Goal: Task Accomplishment & Management: Manage account settings

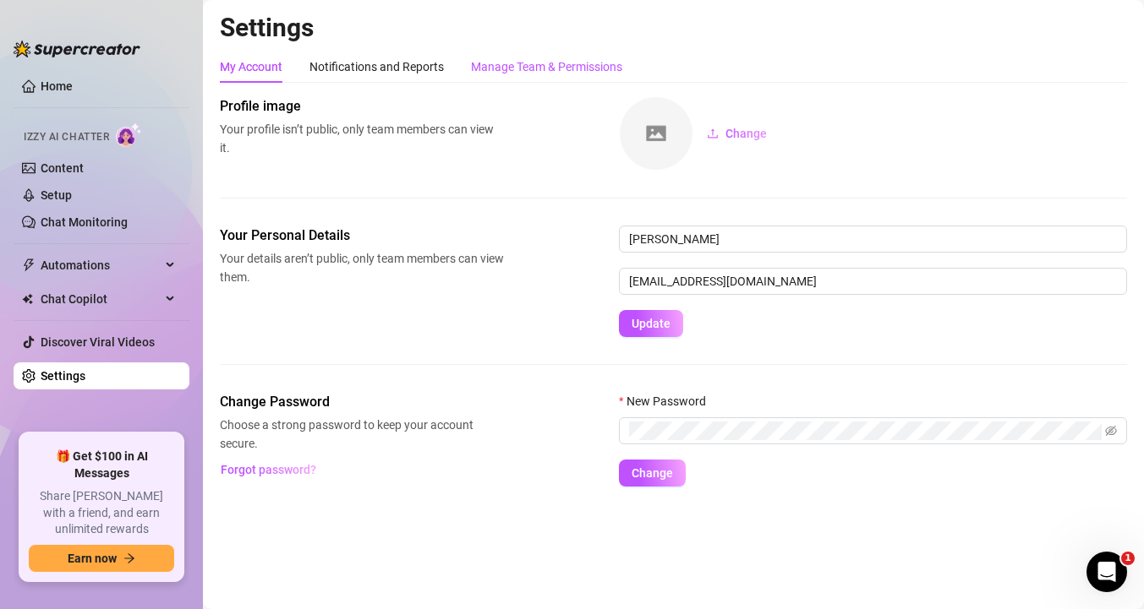
click at [548, 69] on div "Manage Team & Permissions" at bounding box center [546, 66] width 151 height 19
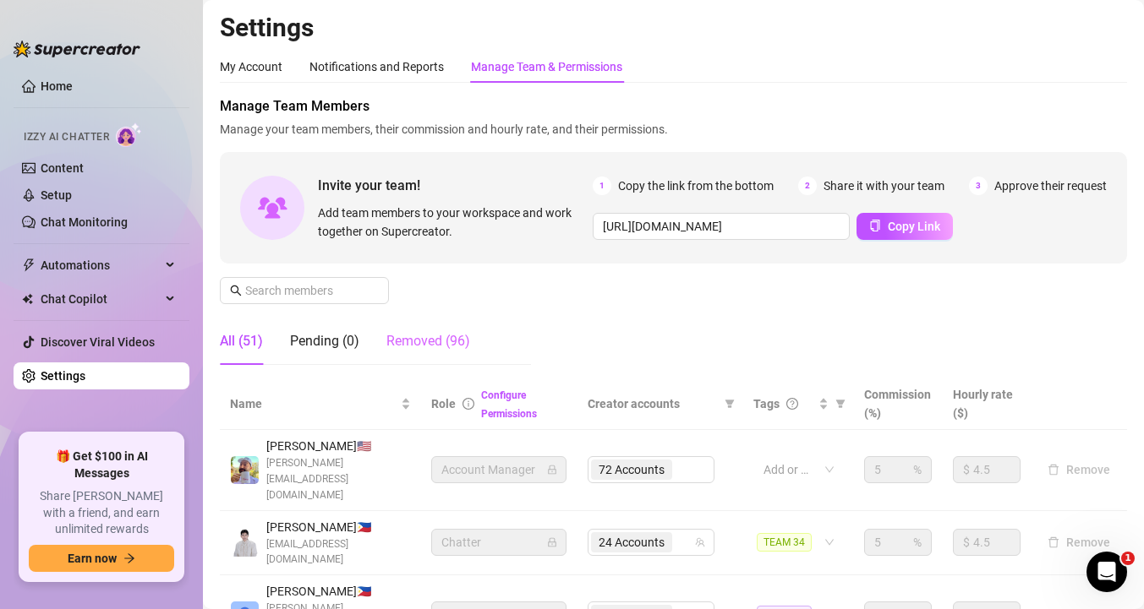
scroll to position [117, 0]
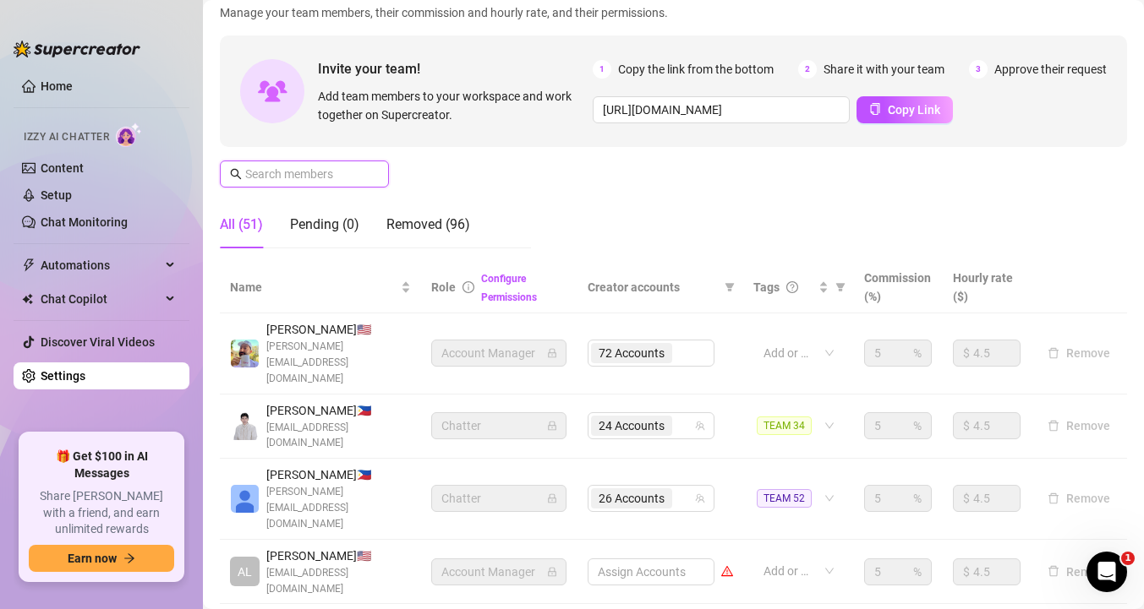
click at [329, 167] on input "text" at bounding box center [305, 174] width 120 height 19
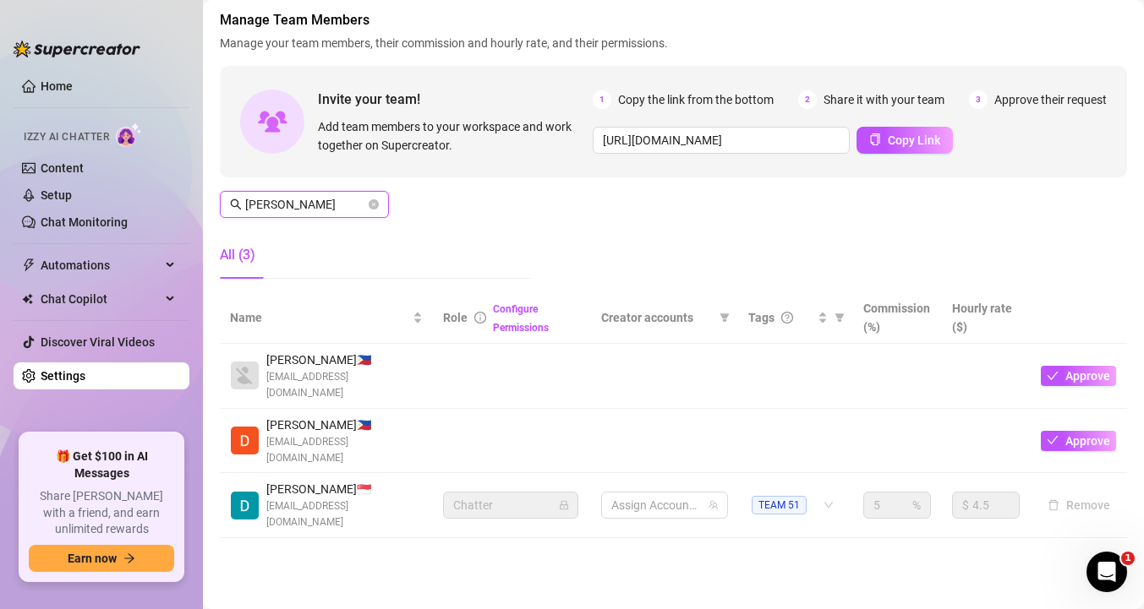
scroll to position [54, 0]
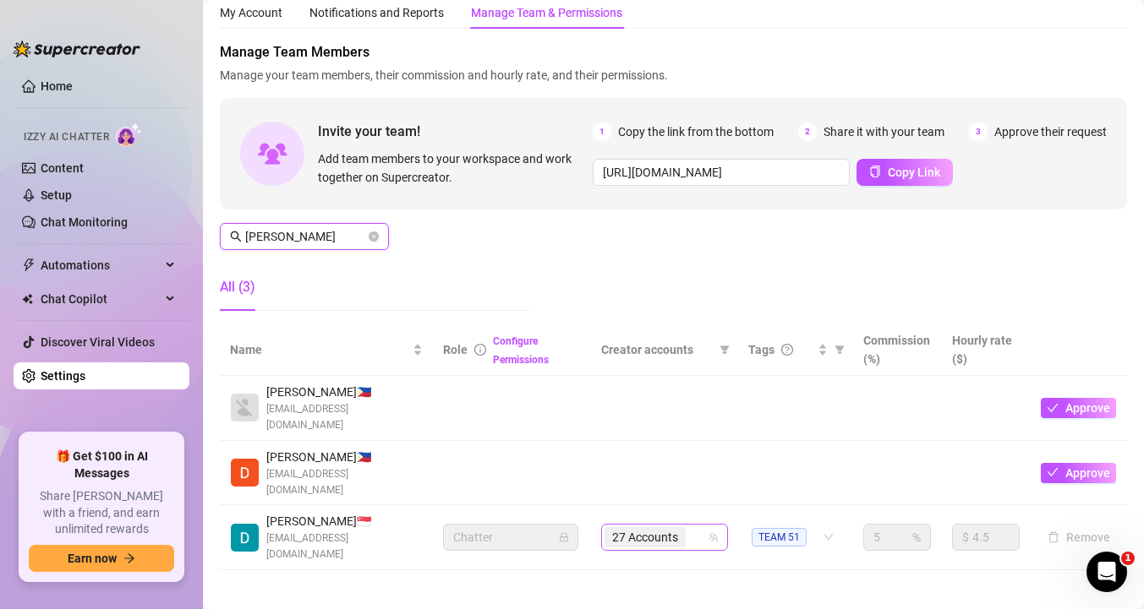
click at [689, 526] on div "27 Accounts" at bounding box center [655, 538] width 102 height 24
type input "[PERSON_NAME]"
click at [686, 526] on div "27 Accounts" at bounding box center [655, 538] width 102 height 24
click at [694, 526] on div "27 Accounts" at bounding box center [655, 538] width 102 height 24
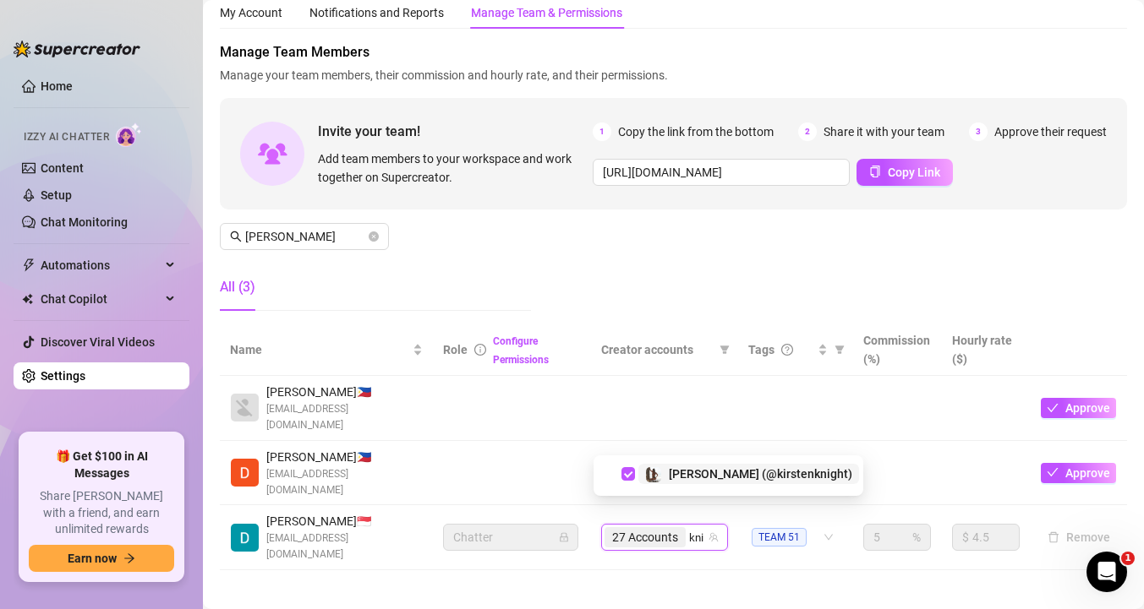
type input "knig"
click at [626, 468] on span "Select tree node" at bounding box center [628, 471] width 14 height 14
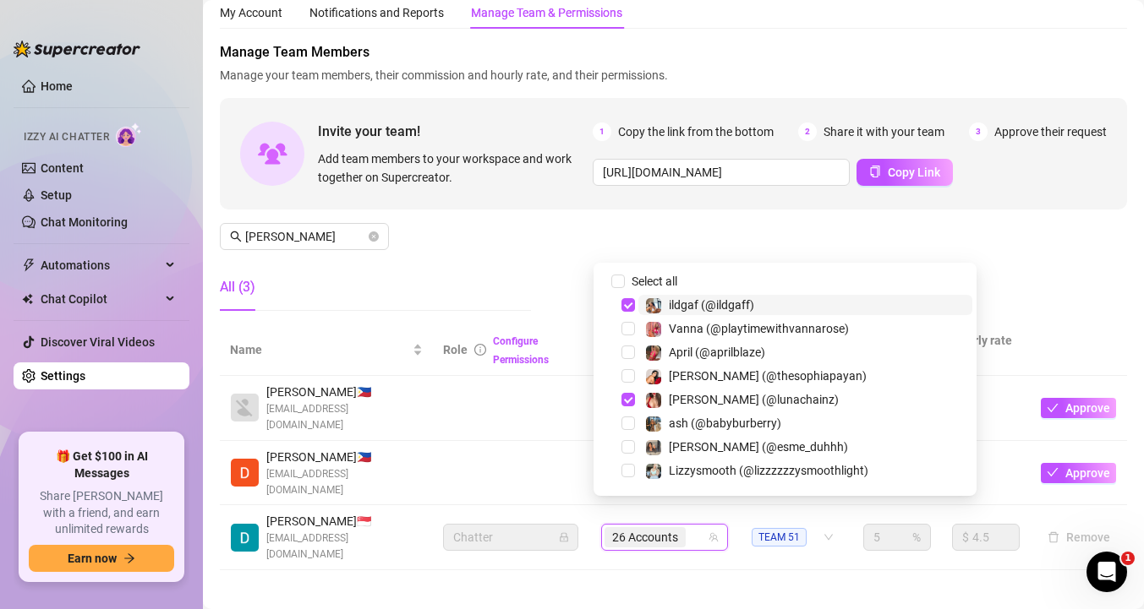
click at [695, 526] on div "26 Accounts" at bounding box center [655, 538] width 102 height 24
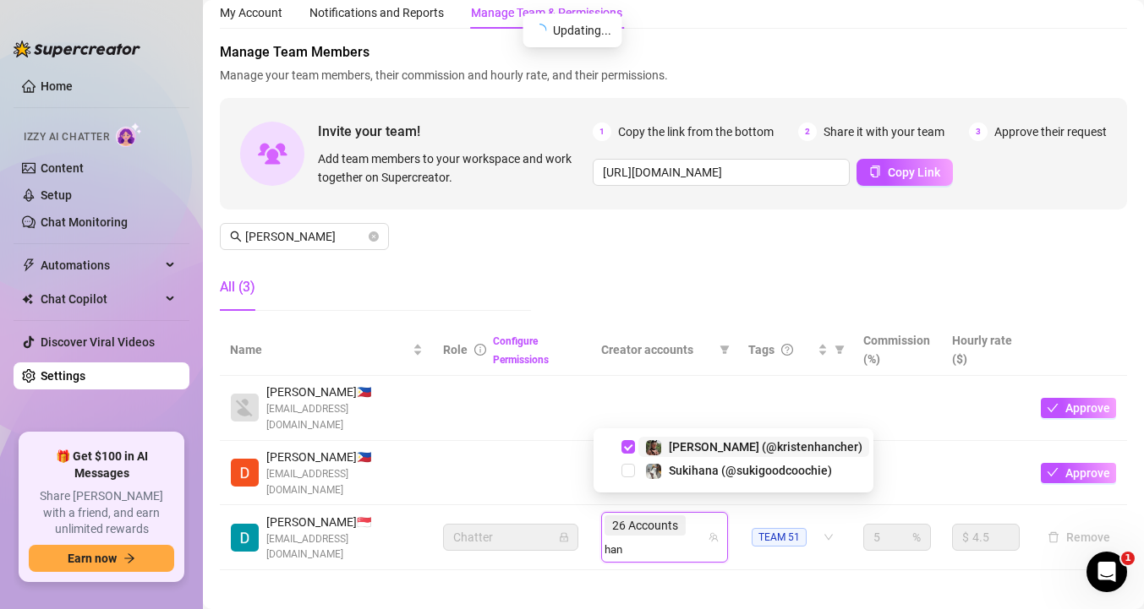
type input "hanc"
click at [625, 469] on span "Select tree node" at bounding box center [628, 471] width 14 height 14
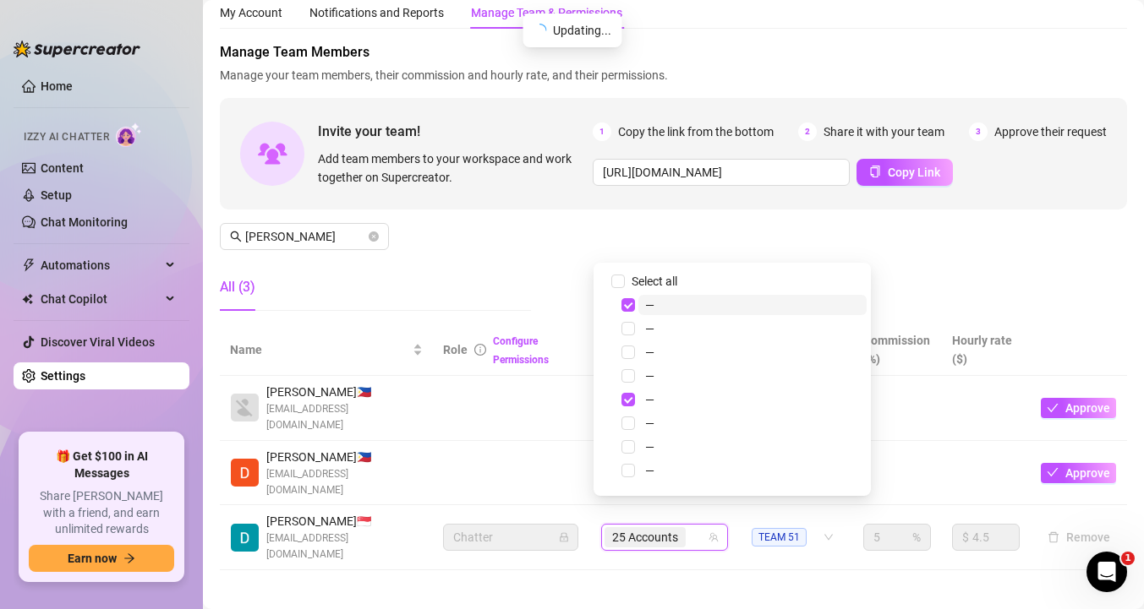
click at [697, 526] on div "25 Accounts" at bounding box center [655, 538] width 102 height 24
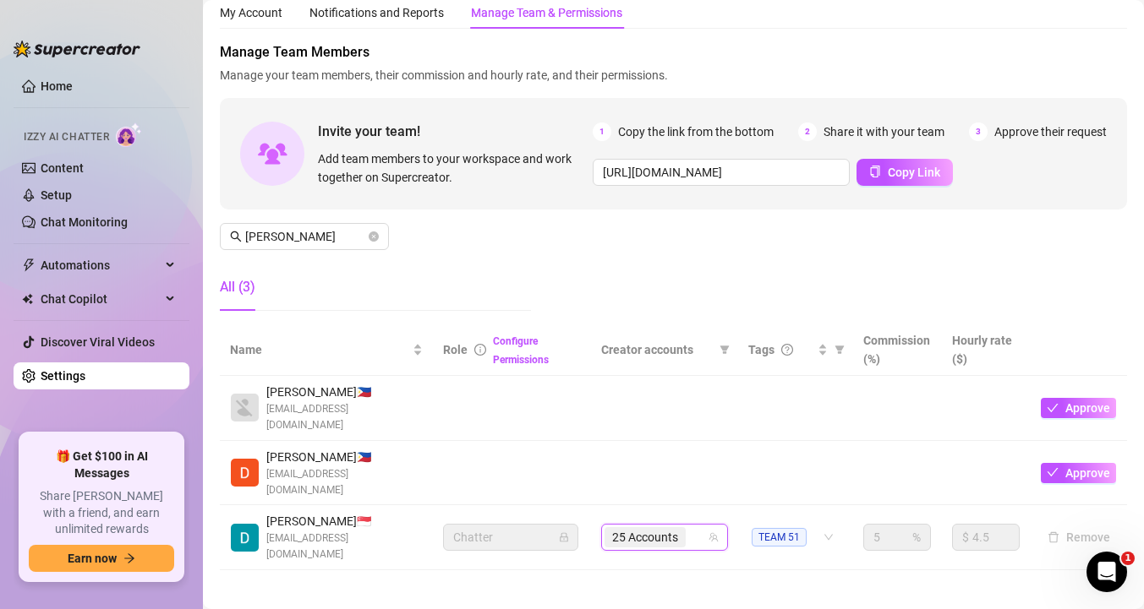
click at [691, 526] on div "25 Accounts" at bounding box center [655, 538] width 102 height 24
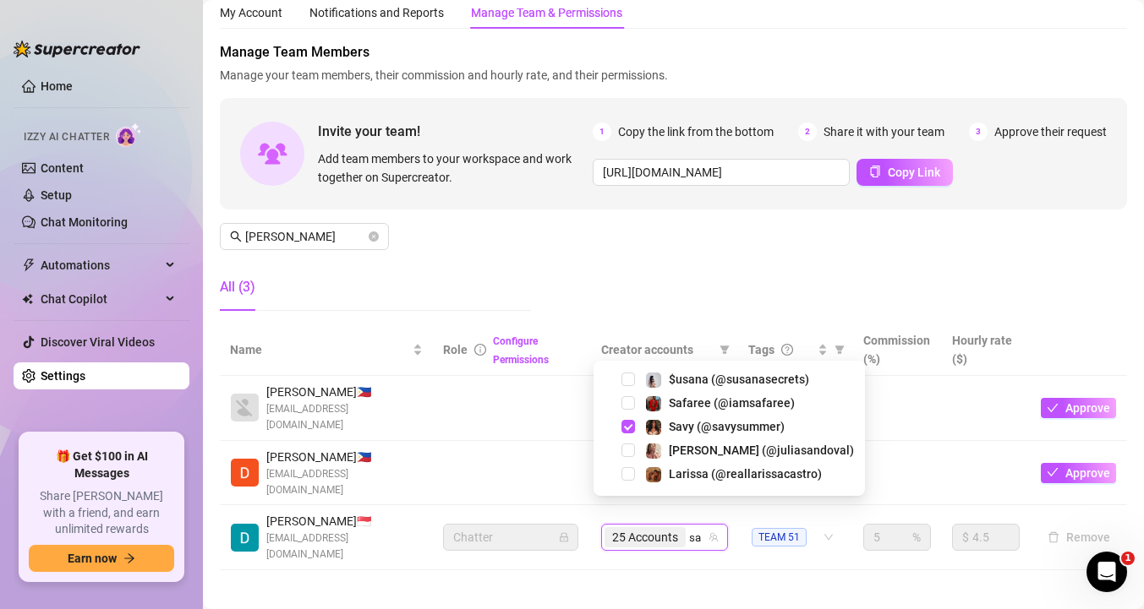
type input "sav"
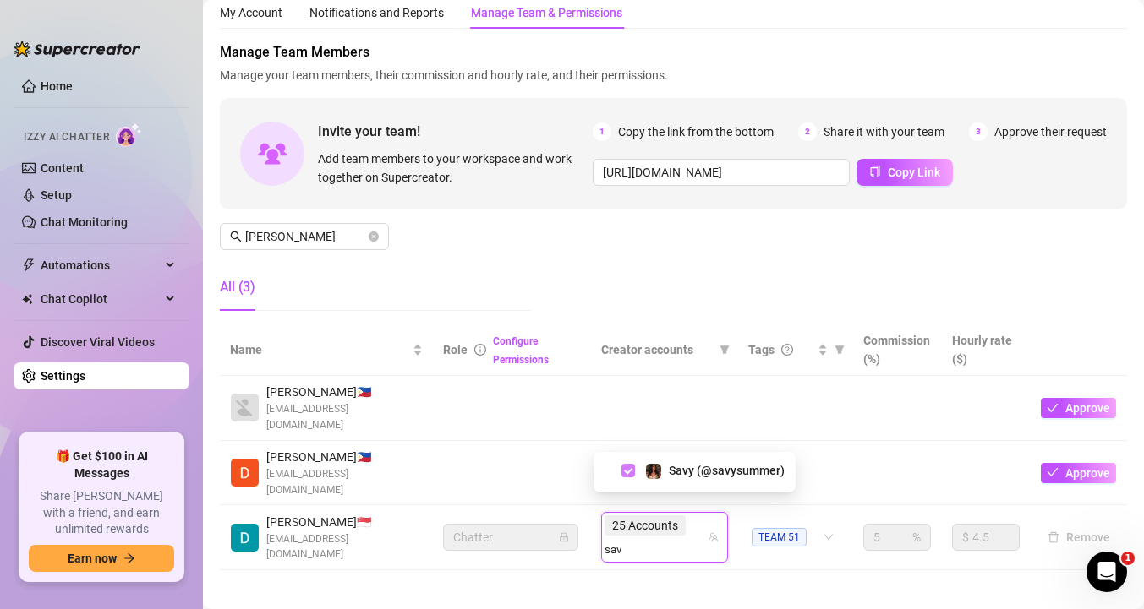
click at [630, 470] on span "Select tree node" at bounding box center [628, 471] width 14 height 14
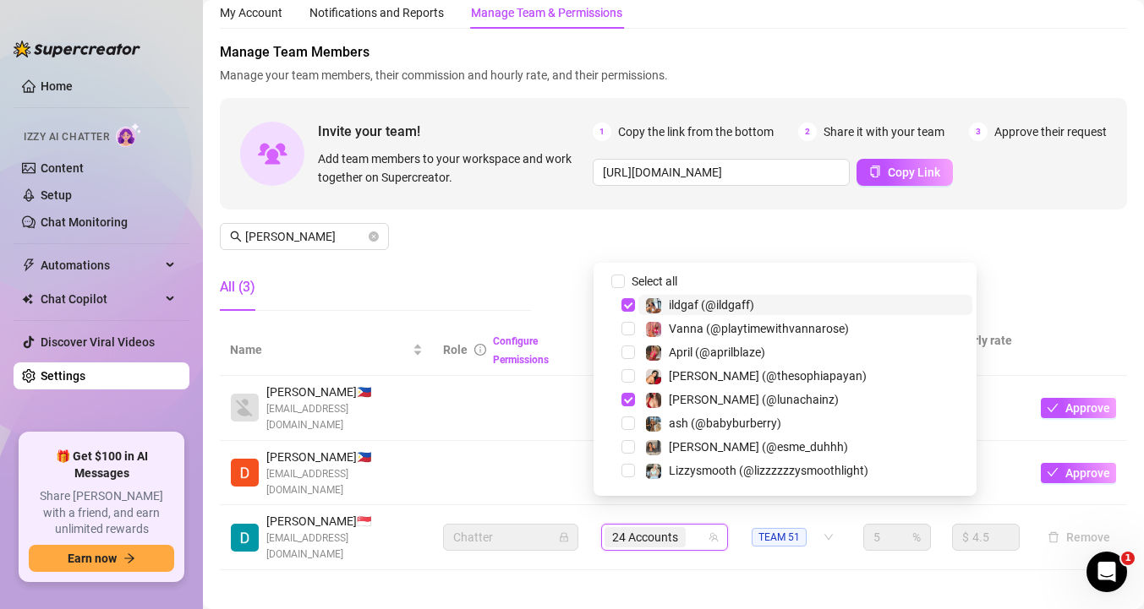
click at [688, 526] on div "24 Accounts" at bounding box center [655, 538] width 102 height 24
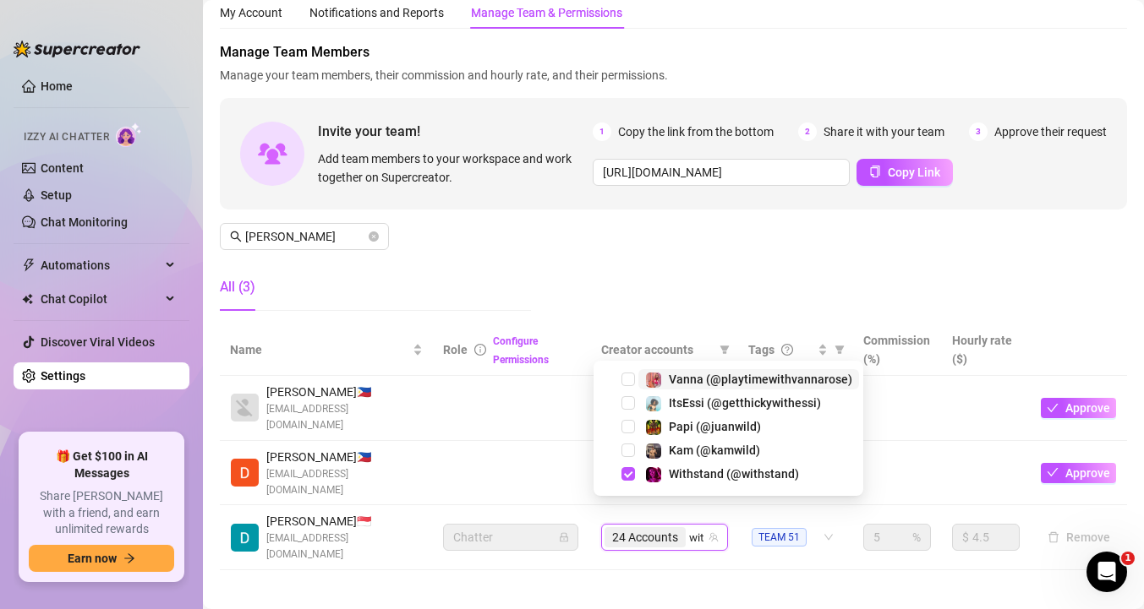
type input "with"
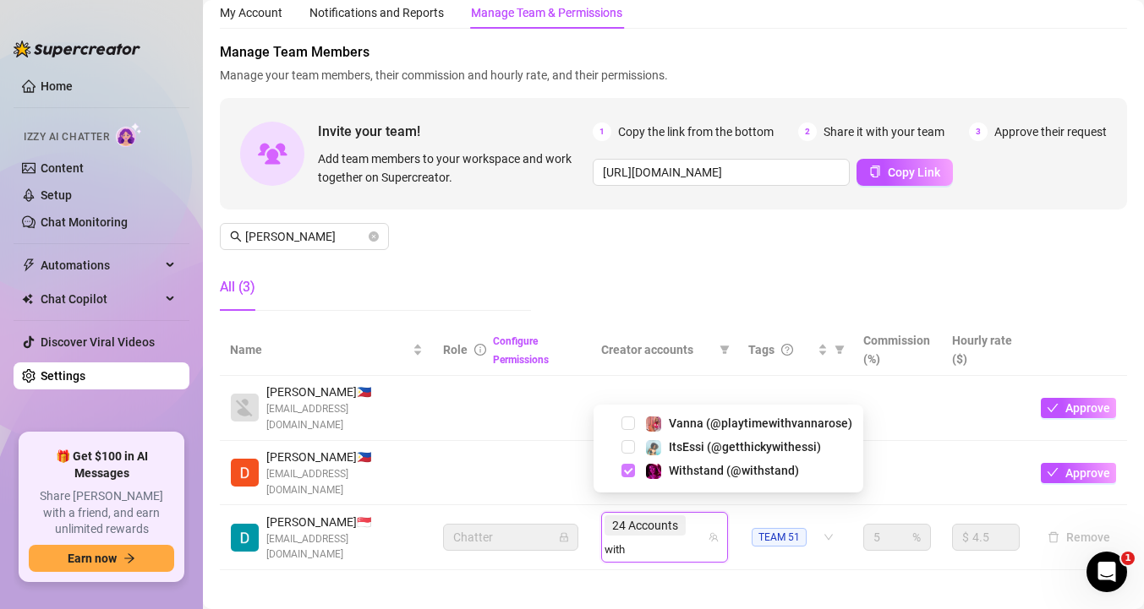
click at [626, 469] on span "Select tree node" at bounding box center [628, 471] width 14 height 14
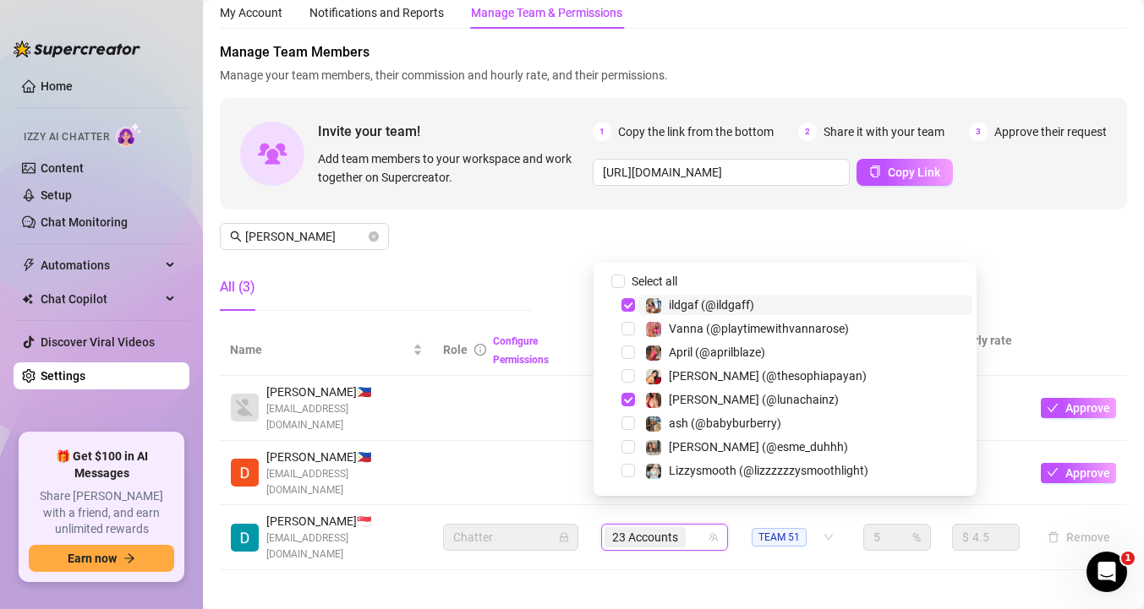
click at [689, 526] on div "23 Accounts" at bounding box center [655, 538] width 102 height 24
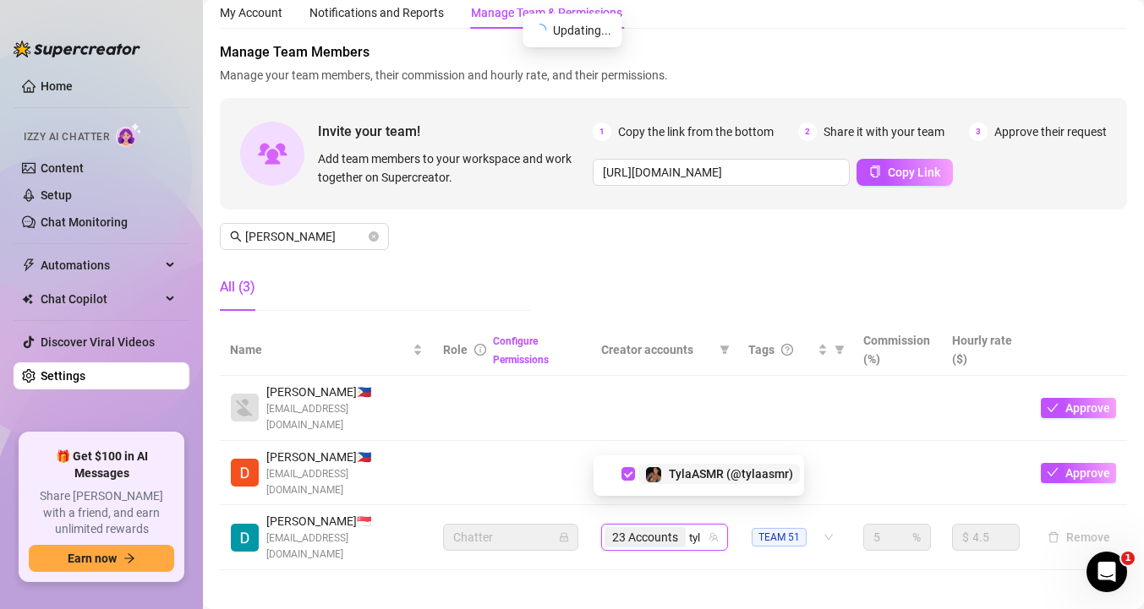
type input "tyla"
click at [629, 468] on span "Select tree node" at bounding box center [628, 471] width 14 height 14
click at [692, 514] on div "23 Accounts tyla" at bounding box center [655, 537] width 102 height 47
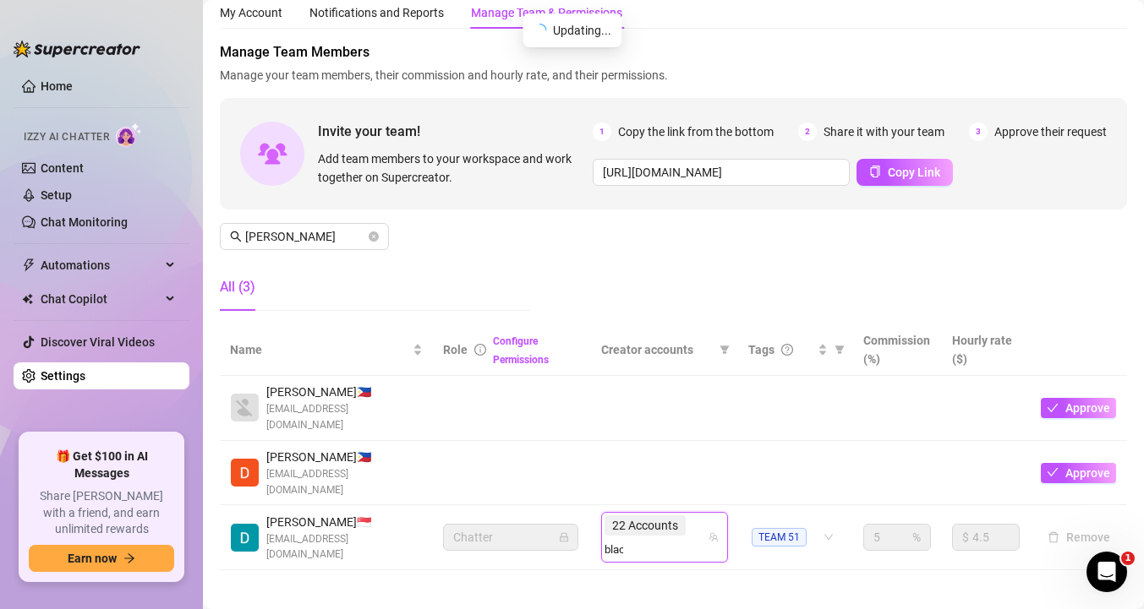
type input "black"
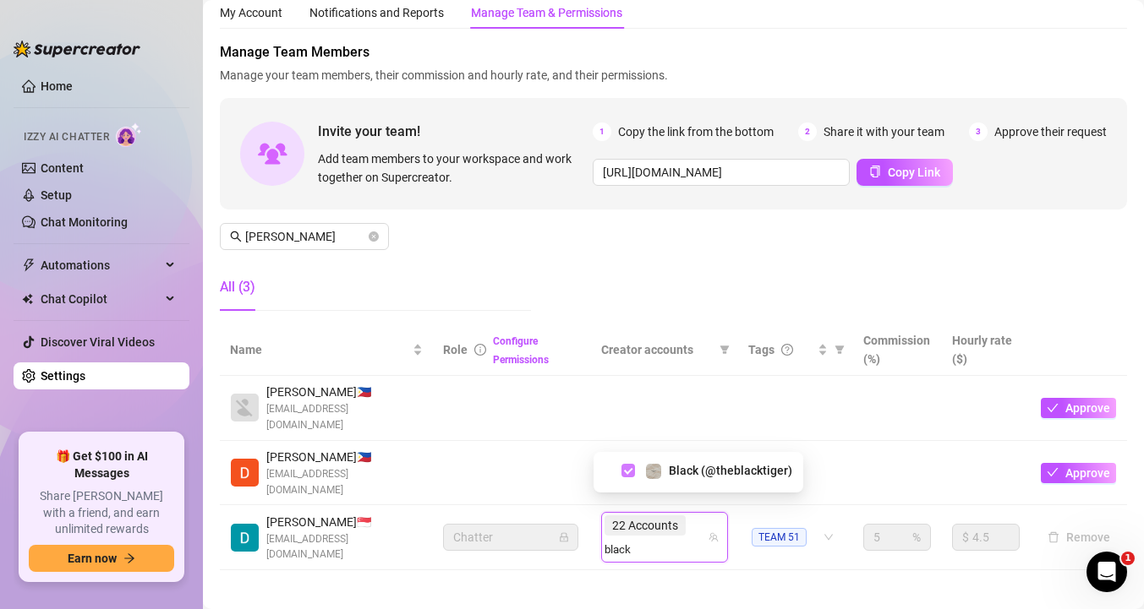
click at [630, 469] on span "Select tree node" at bounding box center [628, 471] width 14 height 14
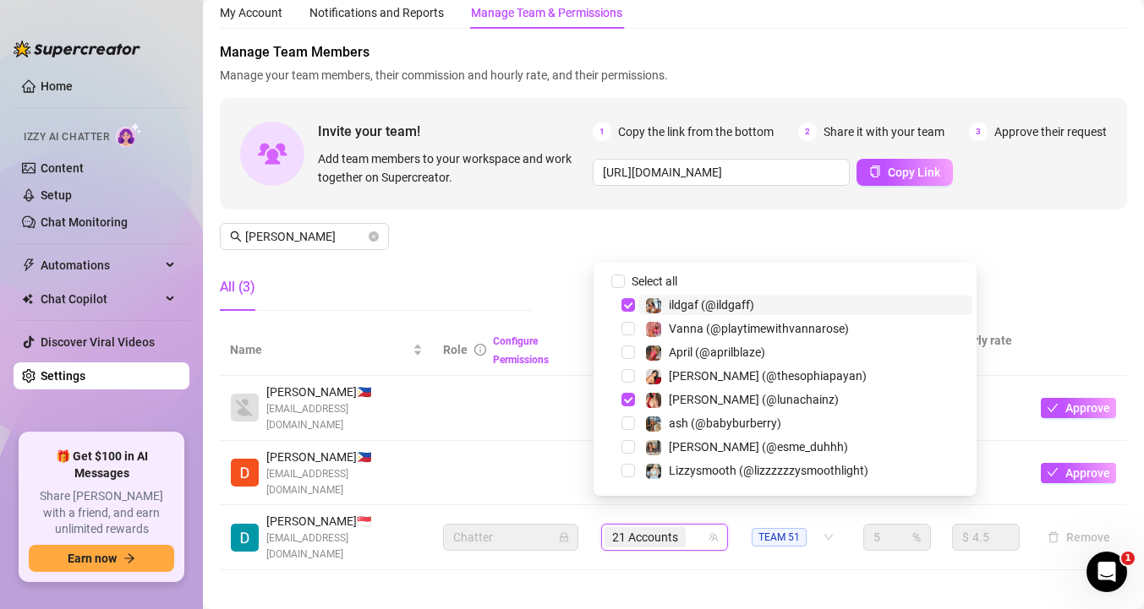
click at [695, 526] on div "21 Accounts" at bounding box center [655, 538] width 102 height 24
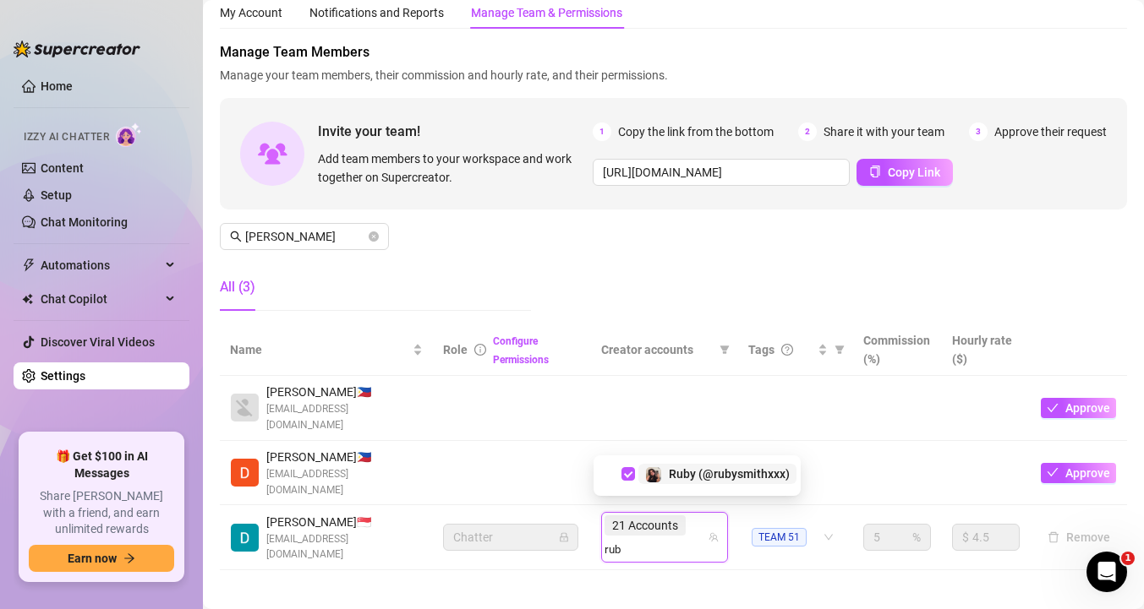
type input "ruby"
click at [629, 471] on span "Select tree node" at bounding box center [628, 471] width 14 height 14
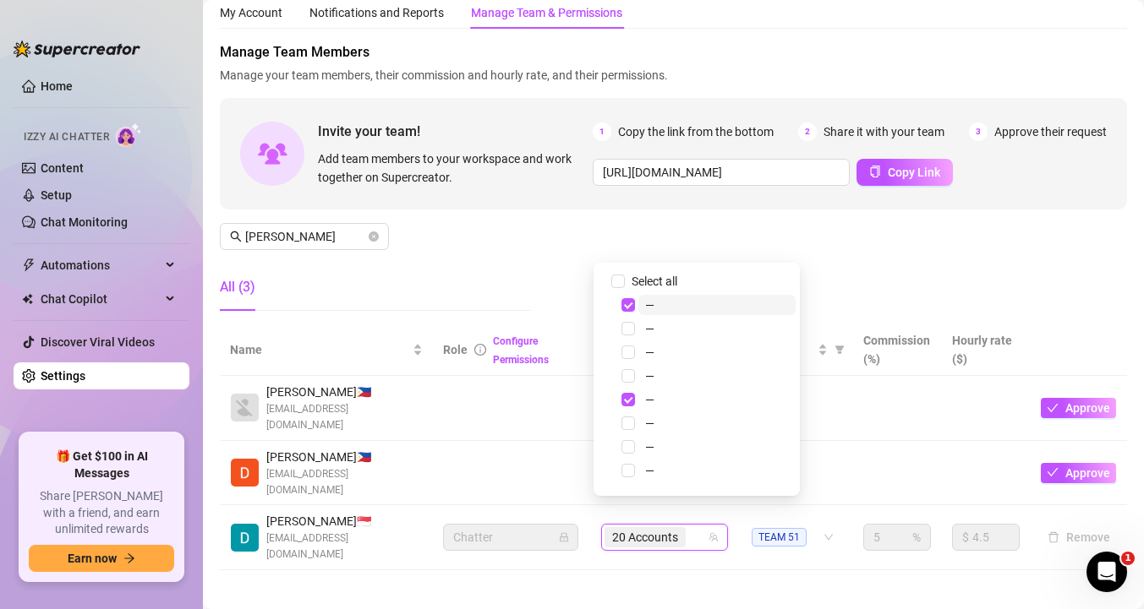
click at [691, 526] on div "20 Accounts" at bounding box center [655, 538] width 102 height 24
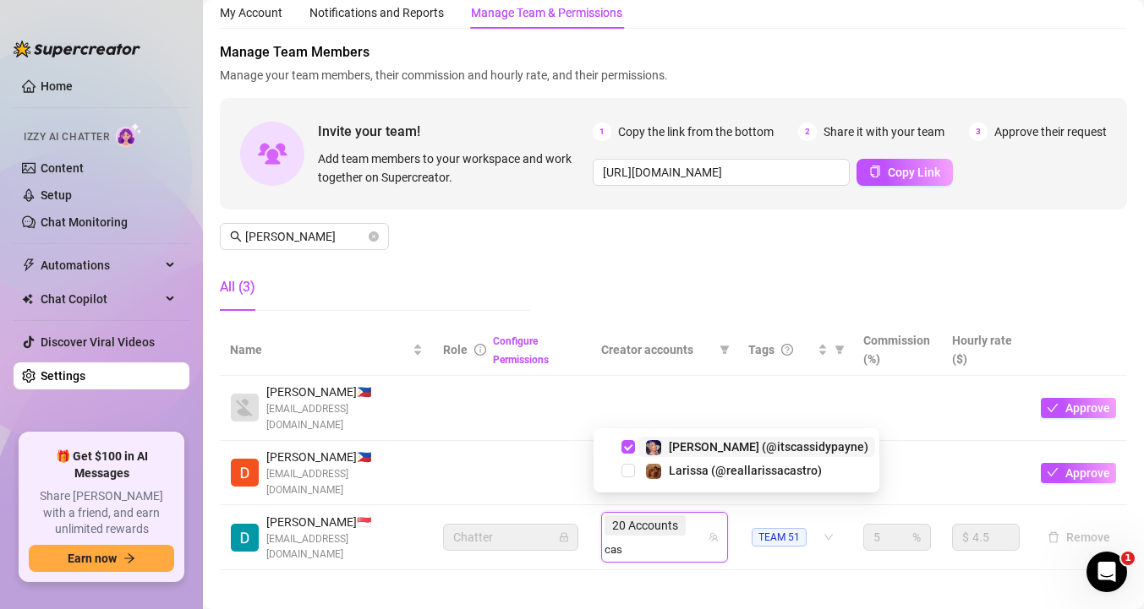
type input "cass"
click at [631, 467] on span "Select tree node" at bounding box center [628, 471] width 14 height 14
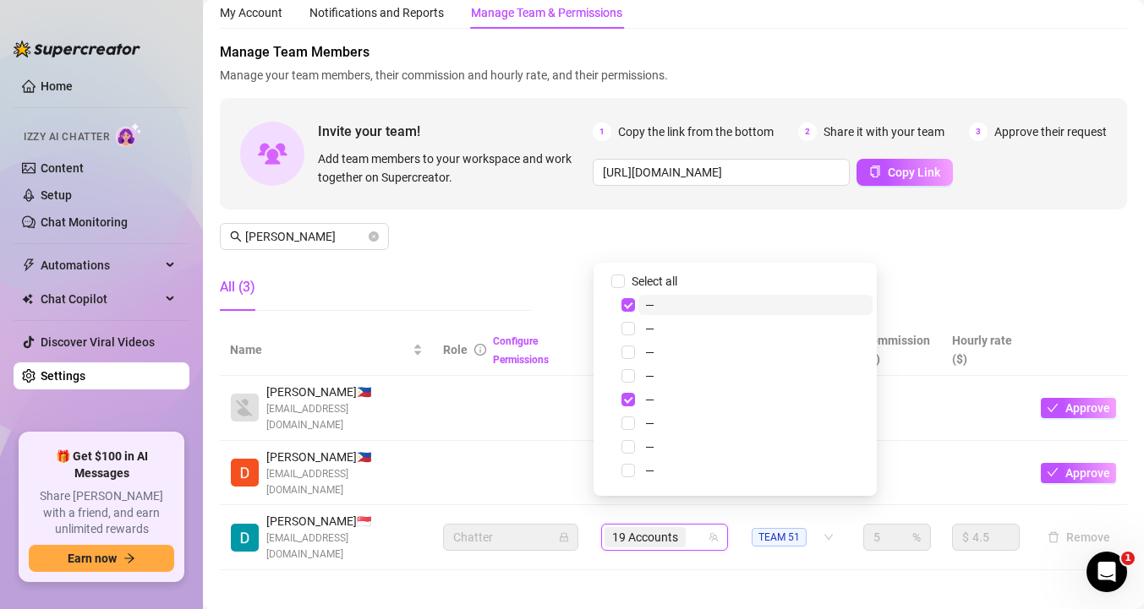
click at [676, 527] on span "19 Accounts" at bounding box center [644, 537] width 81 height 20
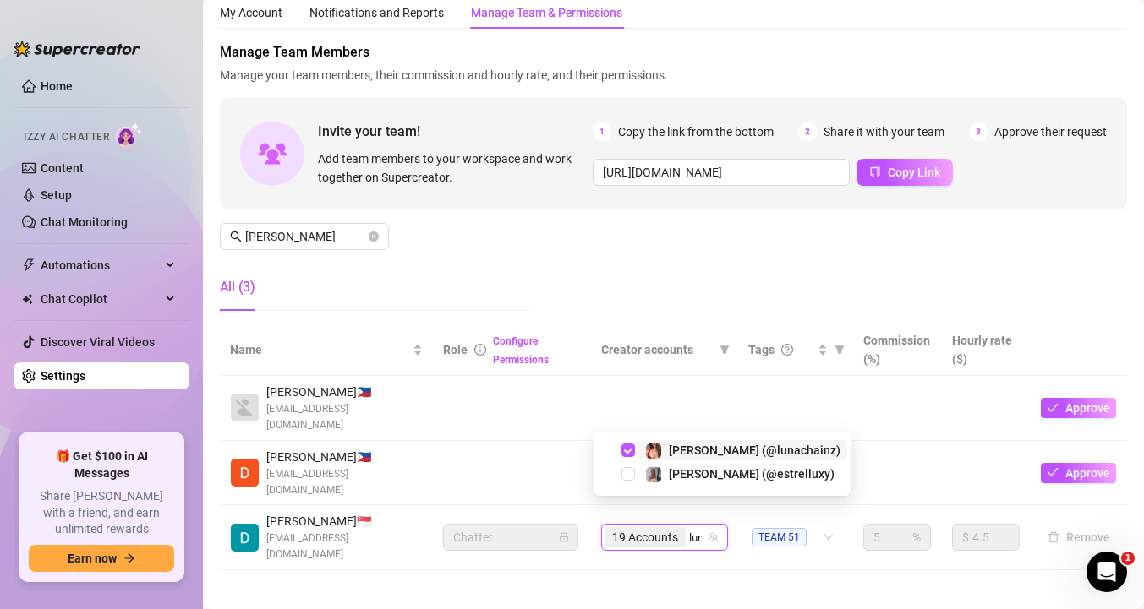
type input "[PERSON_NAME]"
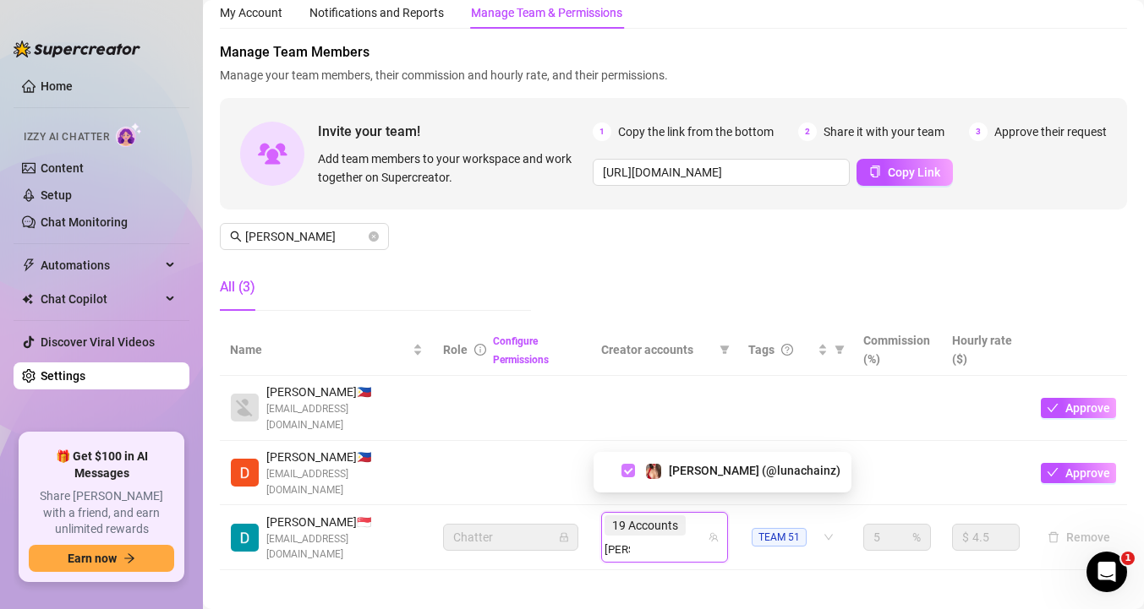
click at [626, 472] on span "Select tree node" at bounding box center [628, 471] width 14 height 14
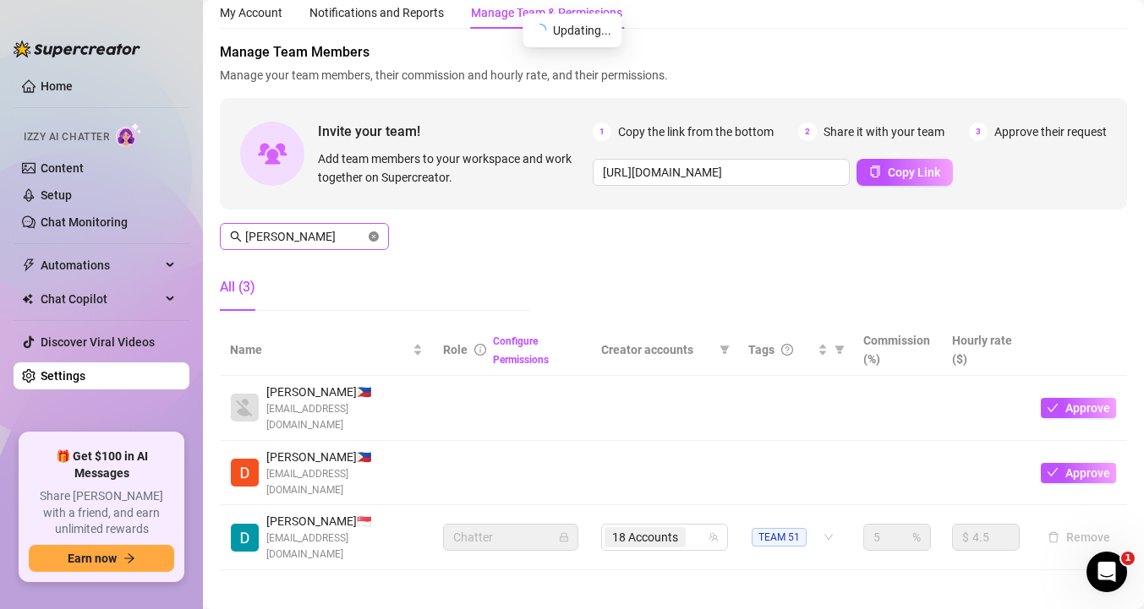
click at [372, 237] on icon "close-circle" at bounding box center [374, 237] width 10 height 10
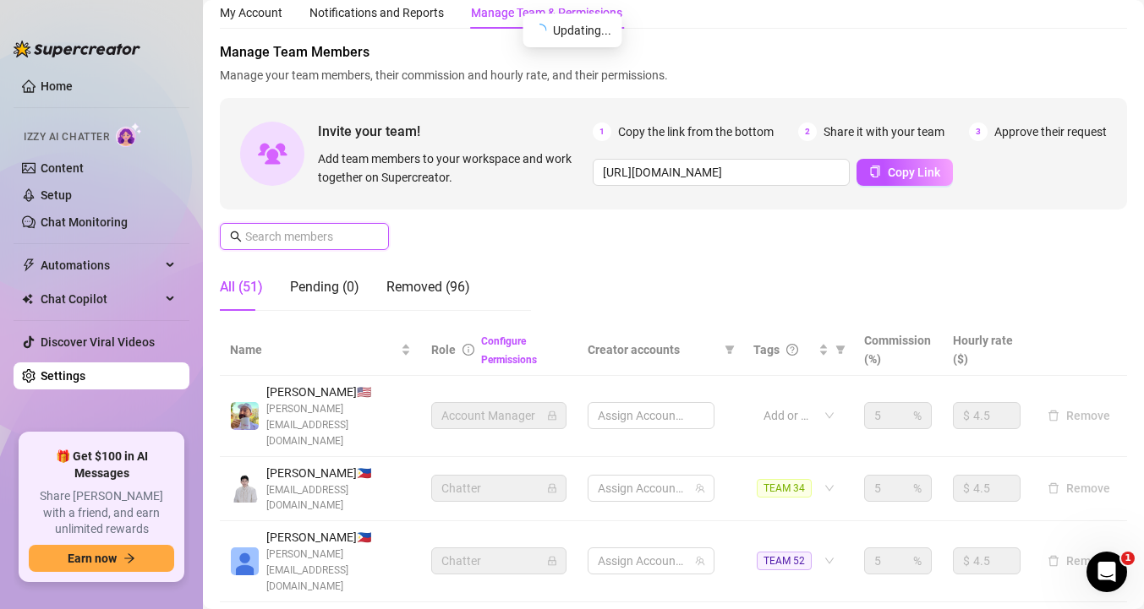
click at [354, 237] on input "text" at bounding box center [305, 236] width 120 height 19
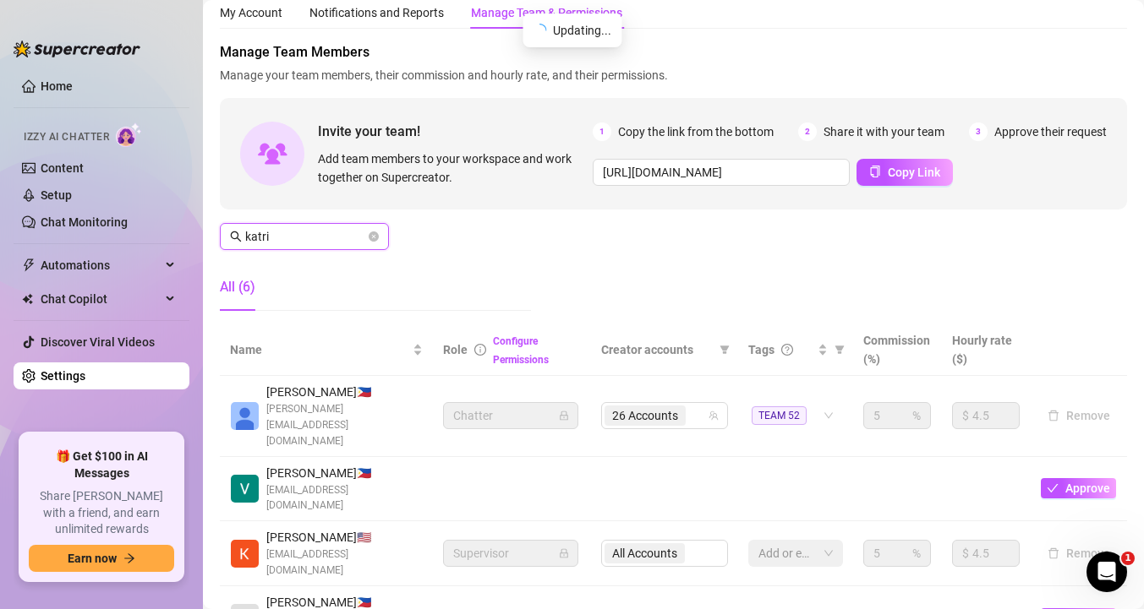
scroll to position [0, 0]
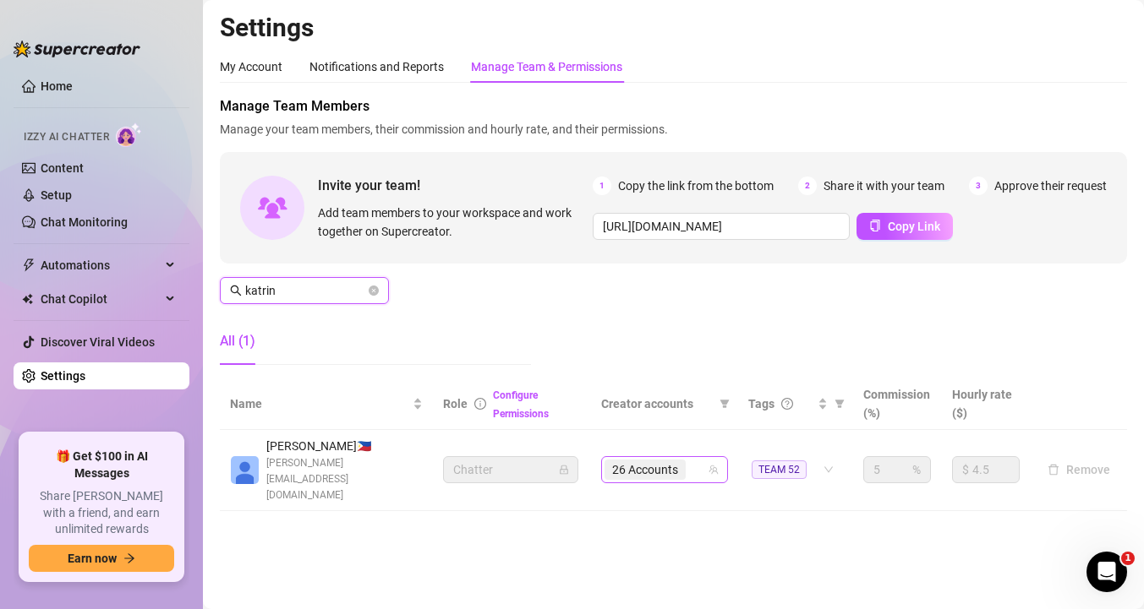
click at [696, 458] on div "26 Accounts" at bounding box center [655, 470] width 102 height 24
type input "katrin"
click at [692, 460] on input "search" at bounding box center [690, 470] width 3 height 20
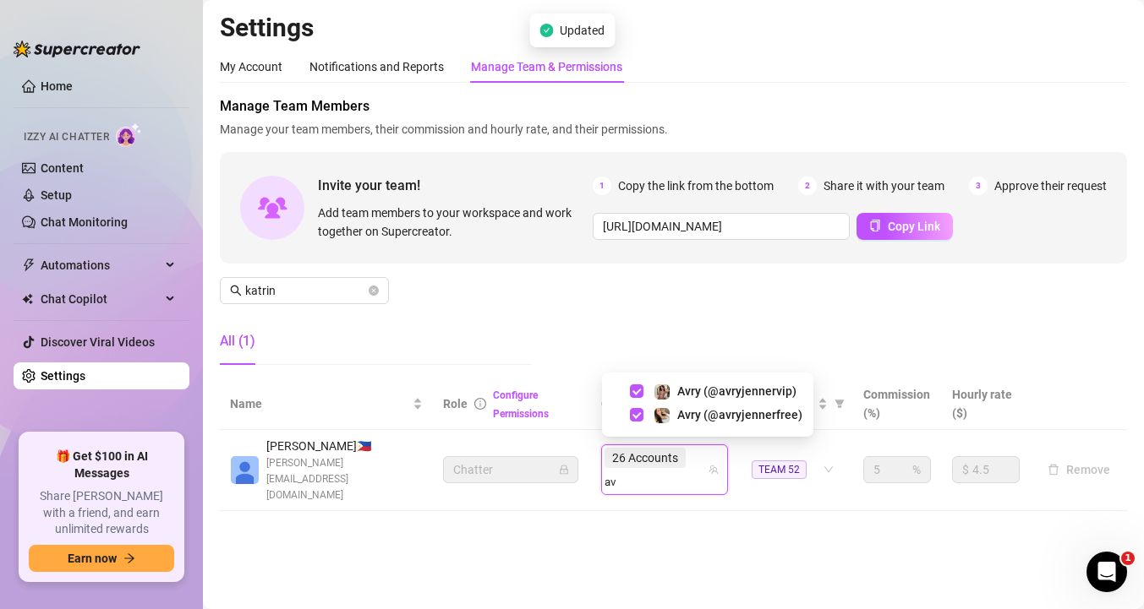
type input "avr"
click at [636, 413] on span "Select tree node" at bounding box center [637, 412] width 14 height 14
click at [701, 451] on div "26 Accounts avr" at bounding box center [655, 469] width 102 height 47
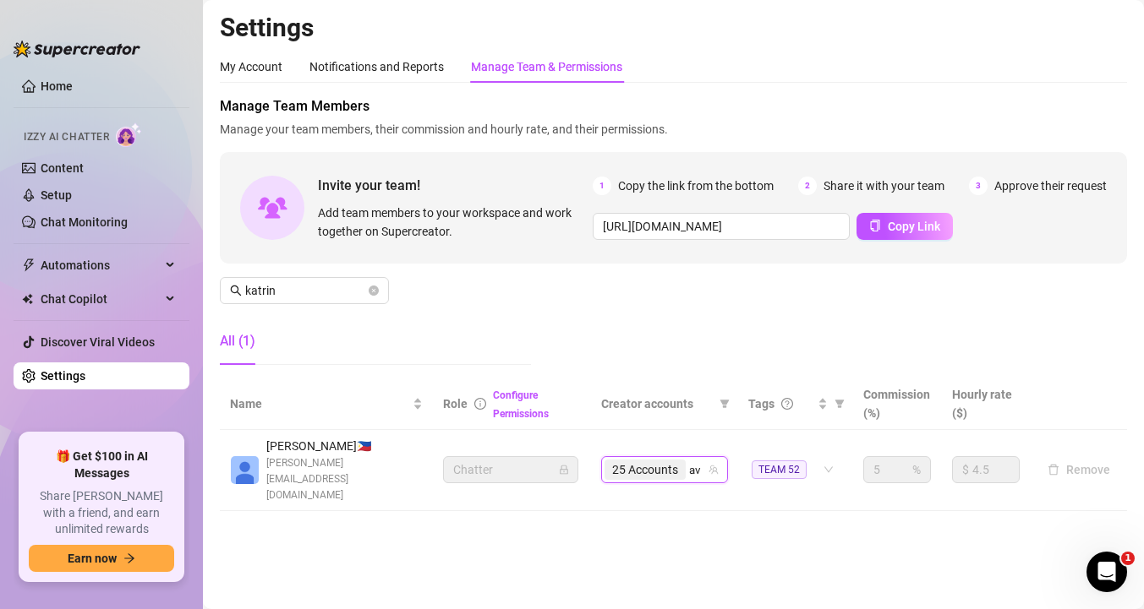
type input "avr"
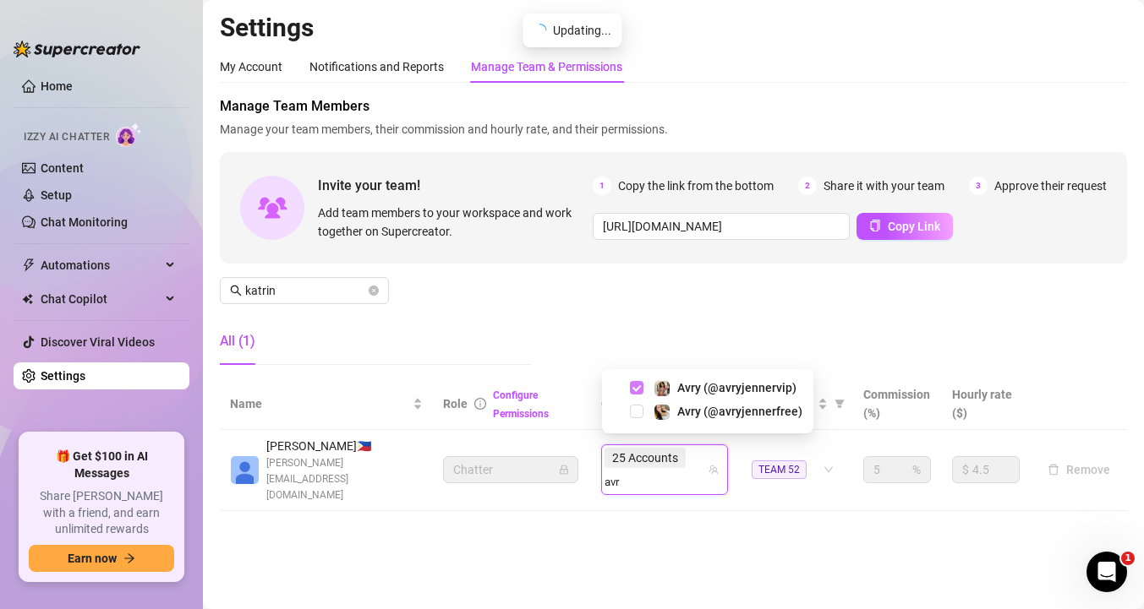
click at [634, 383] on span "Select tree node" at bounding box center [637, 388] width 14 height 14
click at [699, 461] on div "25 Accounts avr" at bounding box center [655, 469] width 102 height 47
type input "bab"
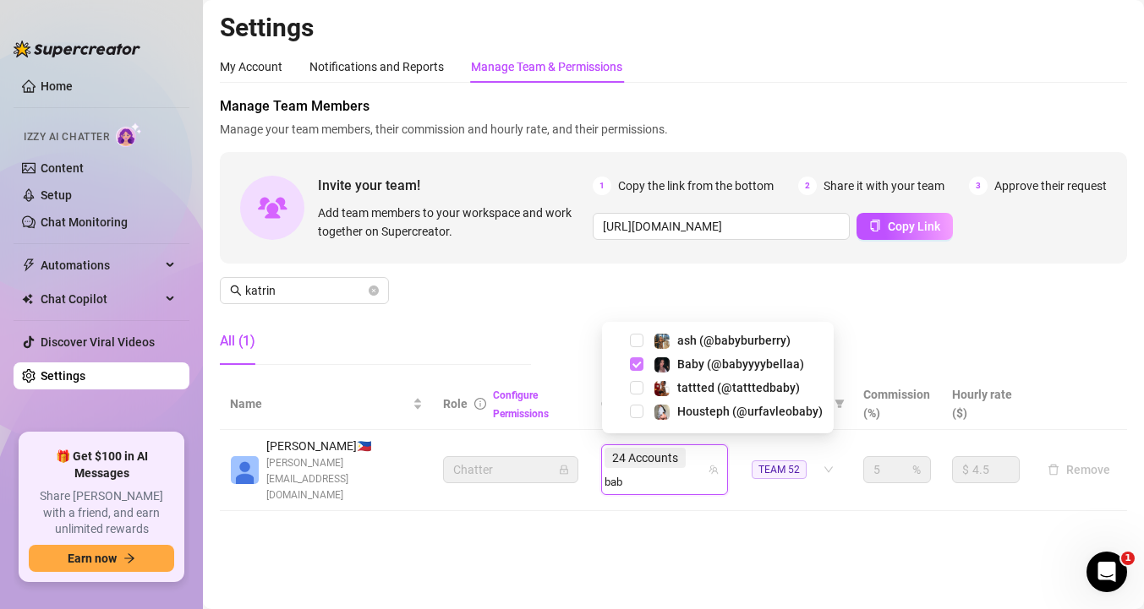
click at [636, 364] on span "Select tree node" at bounding box center [637, 365] width 14 height 14
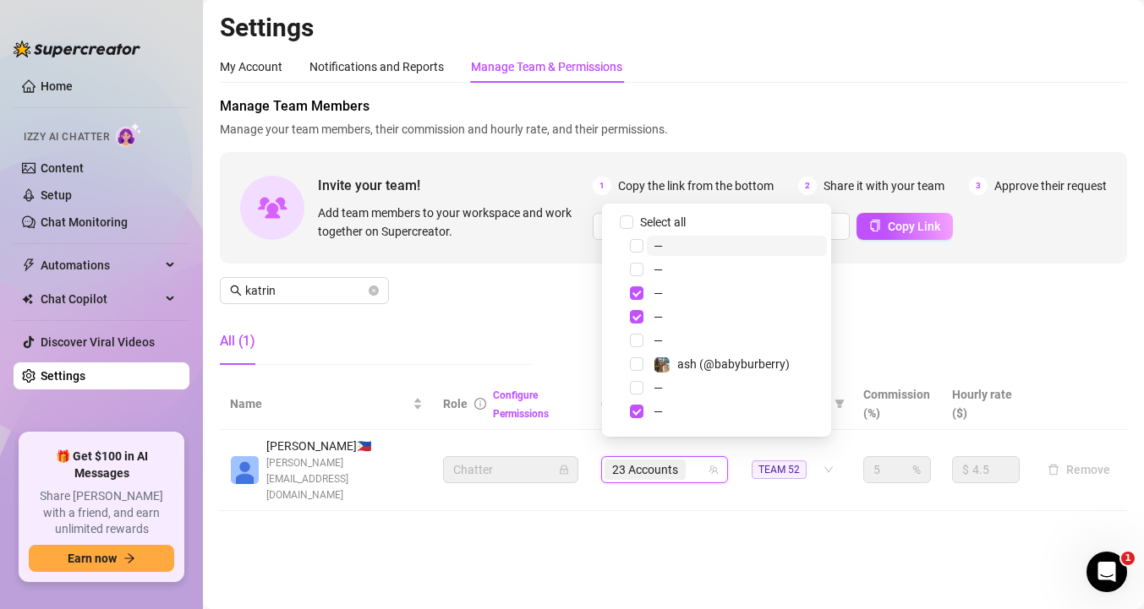
click at [705, 458] on div "23 Accounts" at bounding box center [655, 470] width 102 height 24
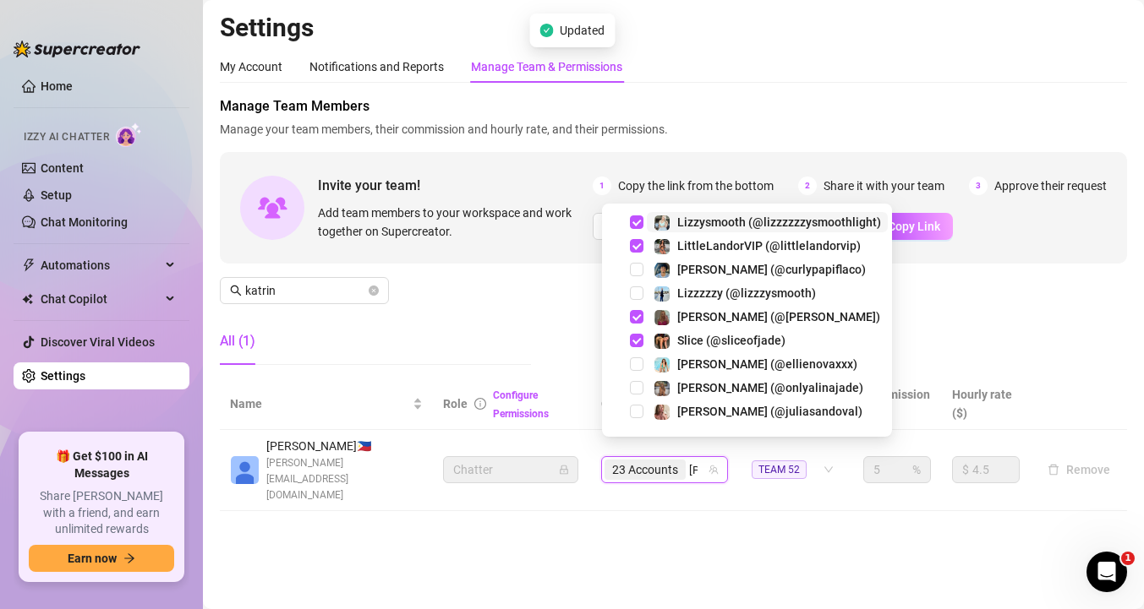
type input "lizz"
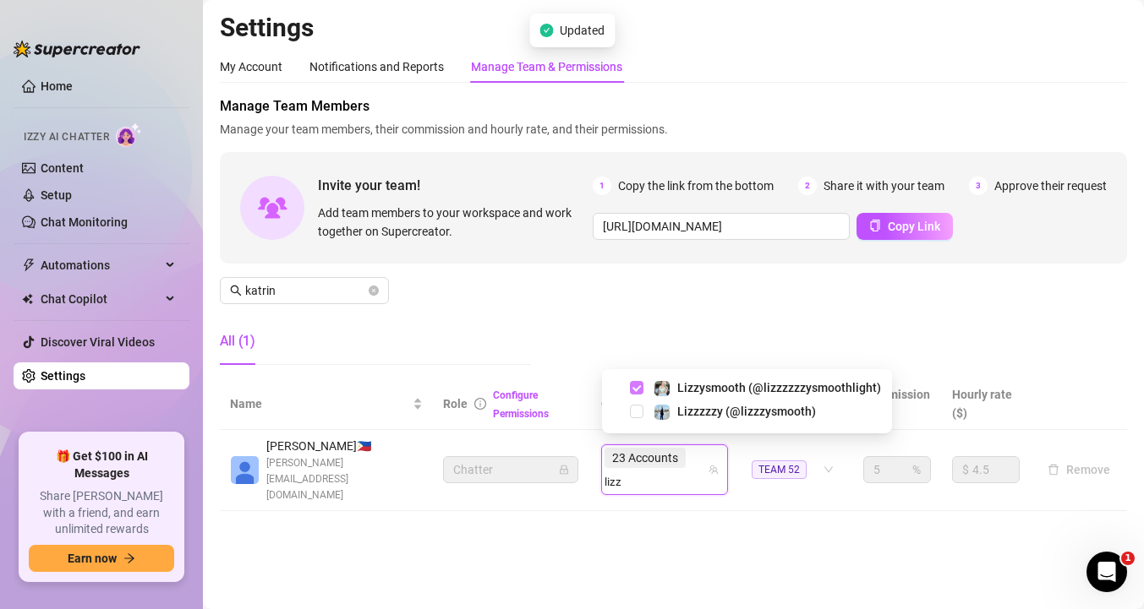
click at [638, 384] on span "Select tree node" at bounding box center [637, 388] width 14 height 14
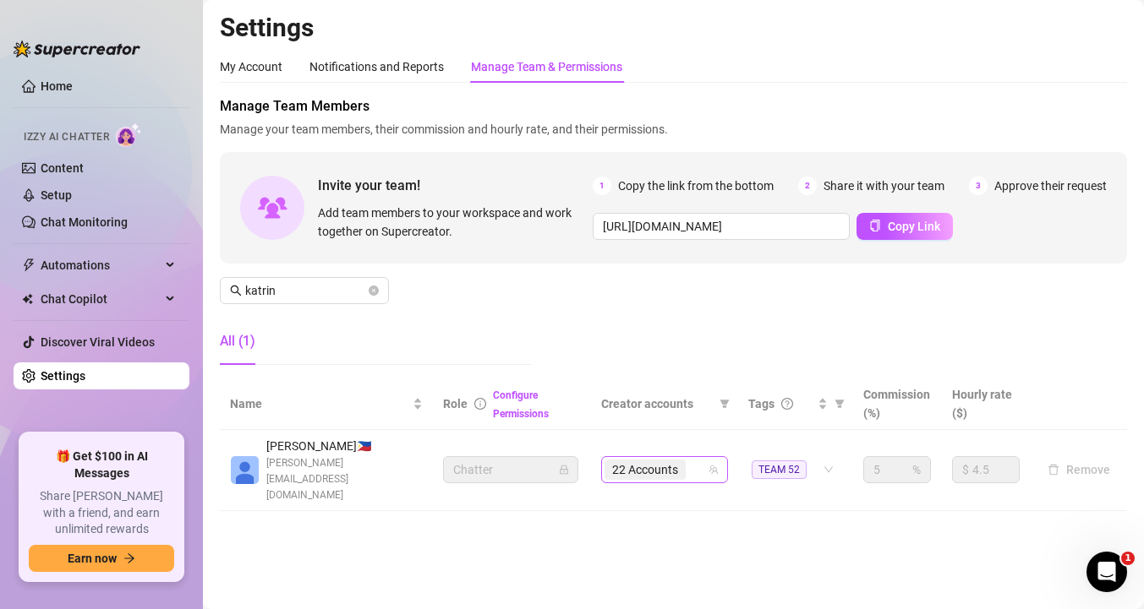
click at [698, 458] on div "22 Accounts" at bounding box center [655, 470] width 102 height 24
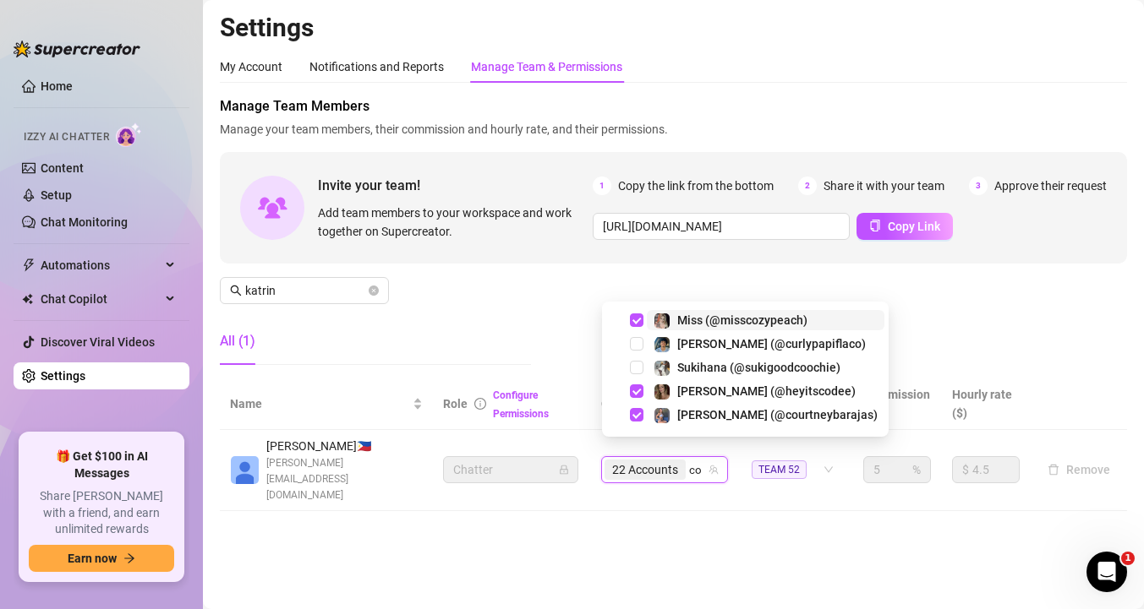
type input "cod"
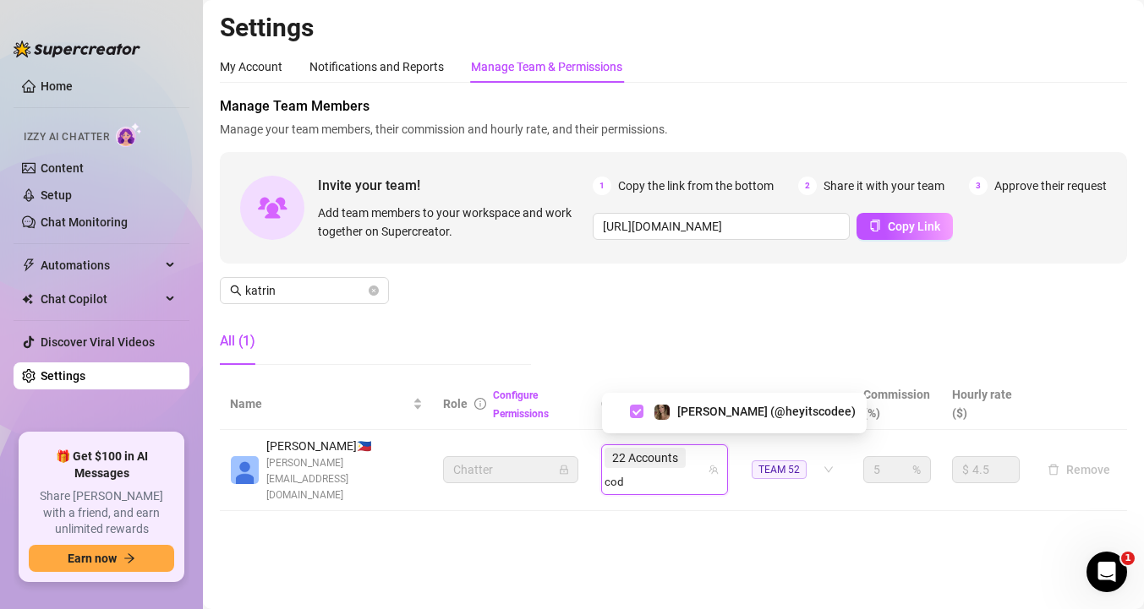
click at [640, 409] on span "Select tree node" at bounding box center [637, 412] width 14 height 14
click at [706, 456] on div "22 Accounts cod" at bounding box center [655, 469] width 102 height 47
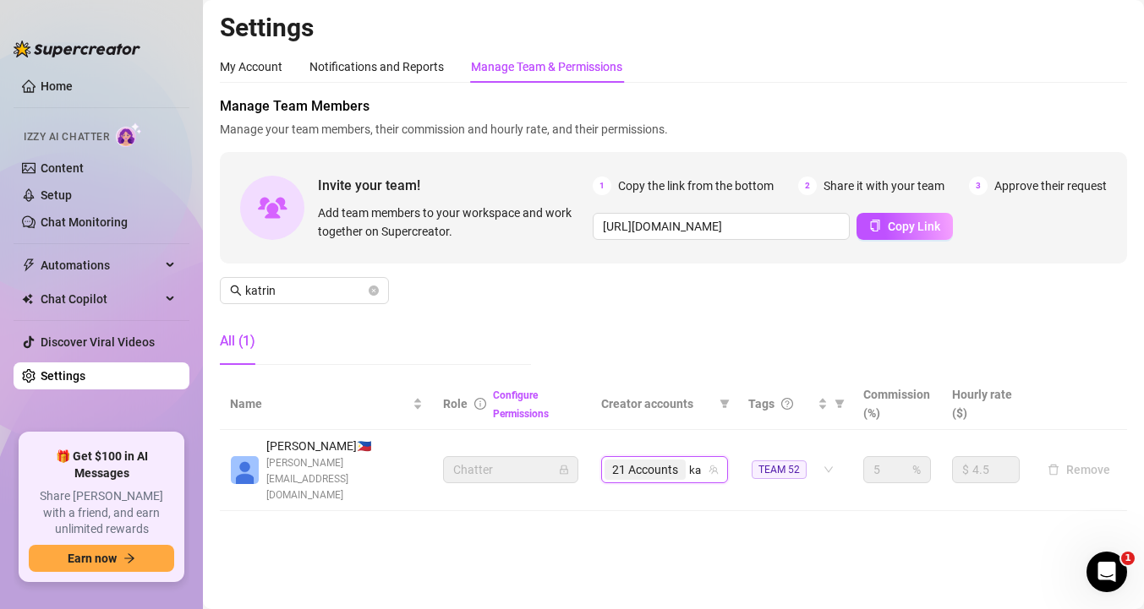
type input "[PERSON_NAME]"
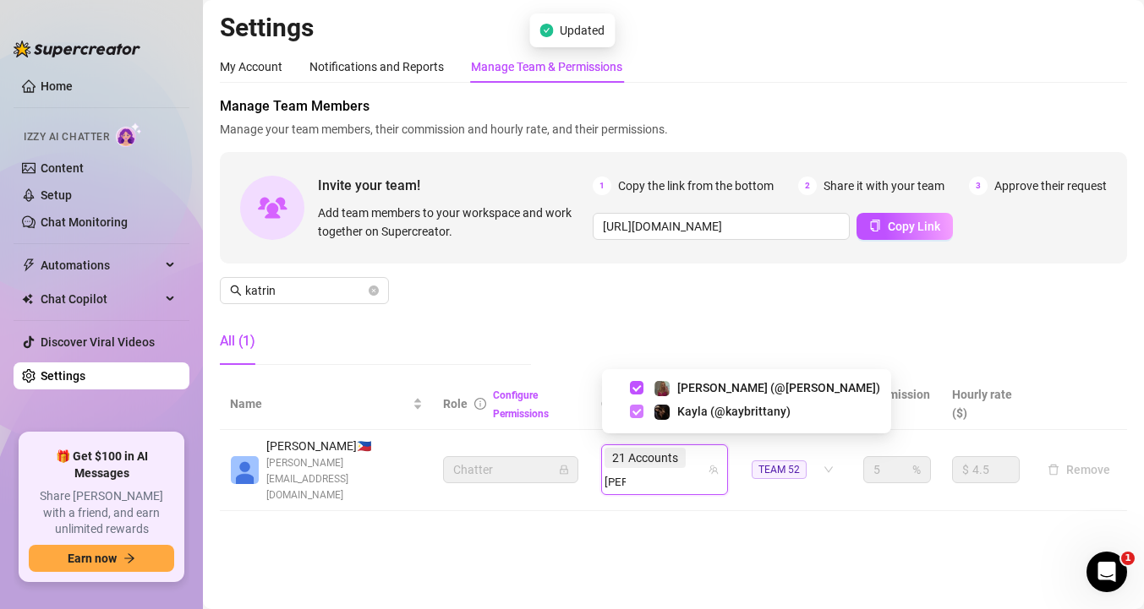
click at [632, 412] on span "Select tree node" at bounding box center [637, 412] width 14 height 14
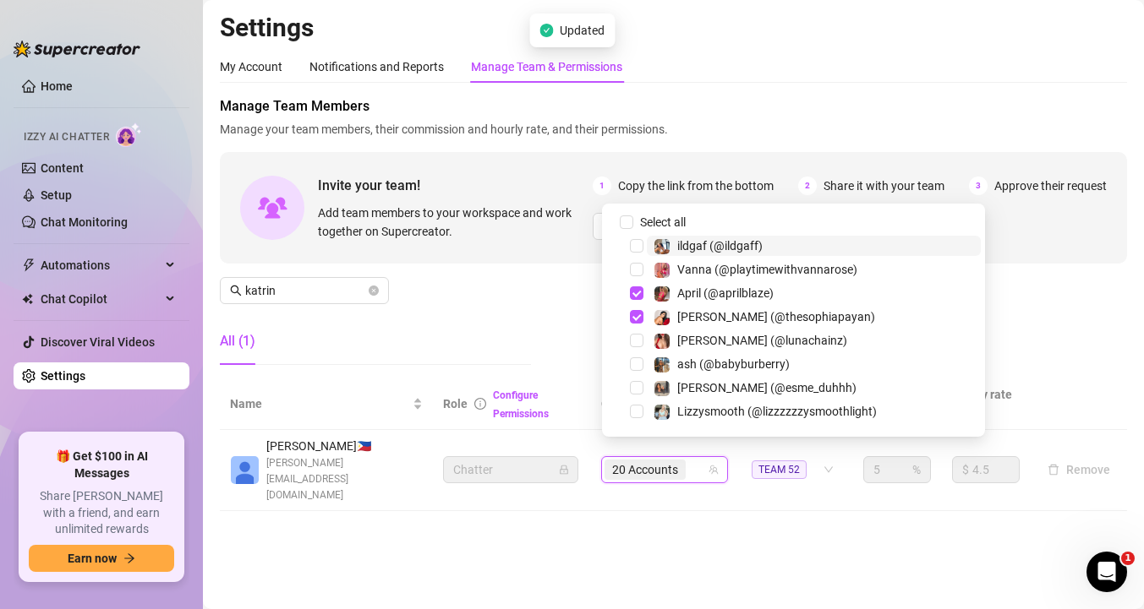
click at [705, 458] on div "20 Accounts" at bounding box center [655, 470] width 102 height 24
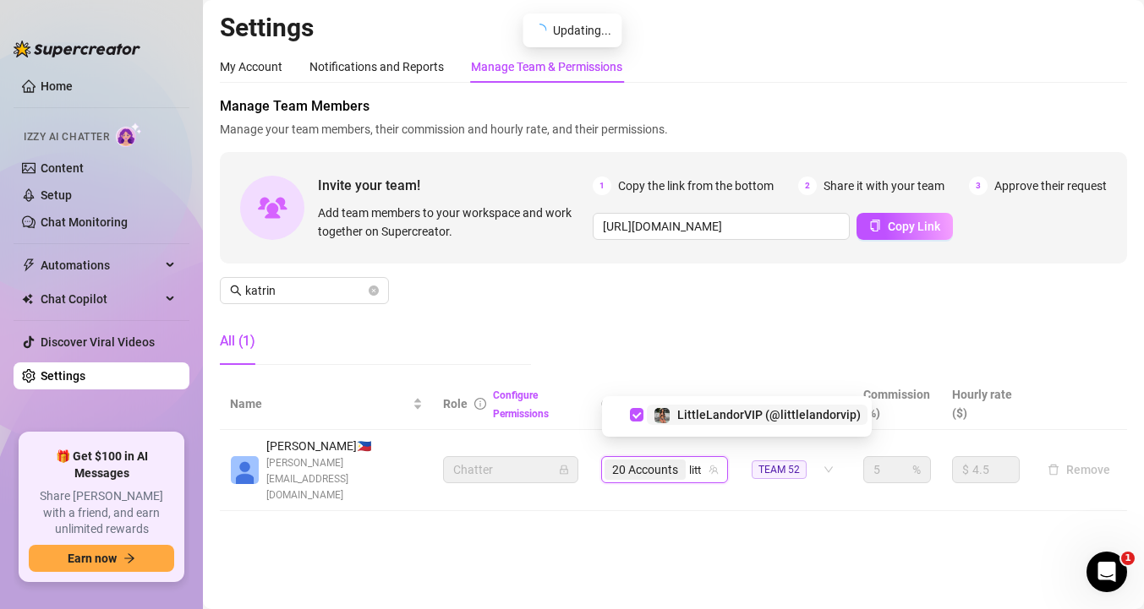
type input "littl"
click at [632, 411] on span "Select tree node" at bounding box center [637, 412] width 14 height 14
click at [699, 449] on div "20 Accounts littl" at bounding box center [655, 469] width 102 height 47
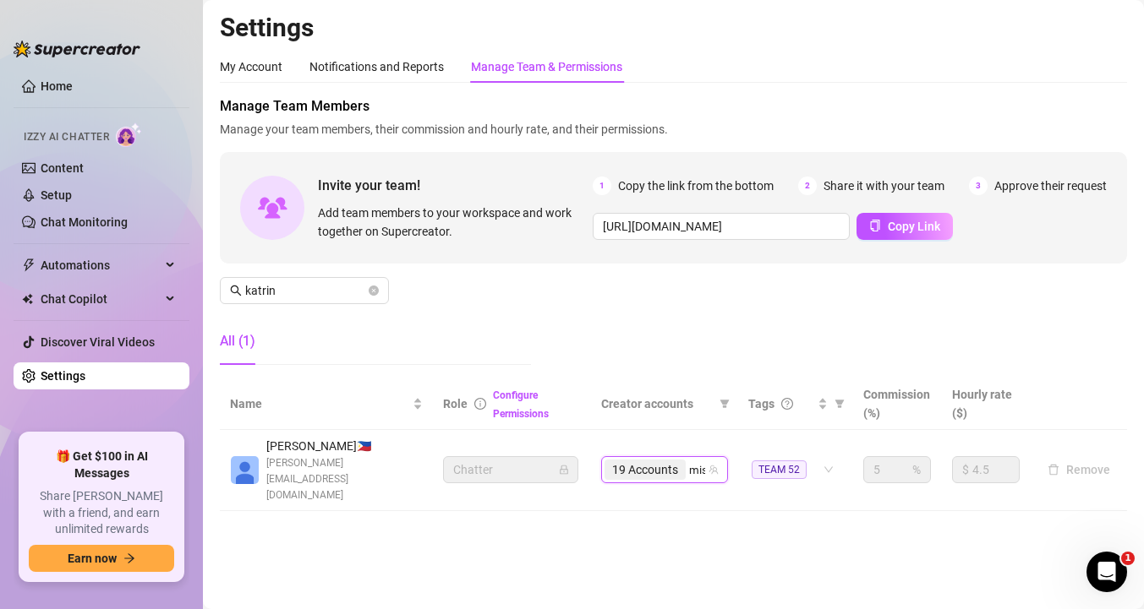
type input "miss"
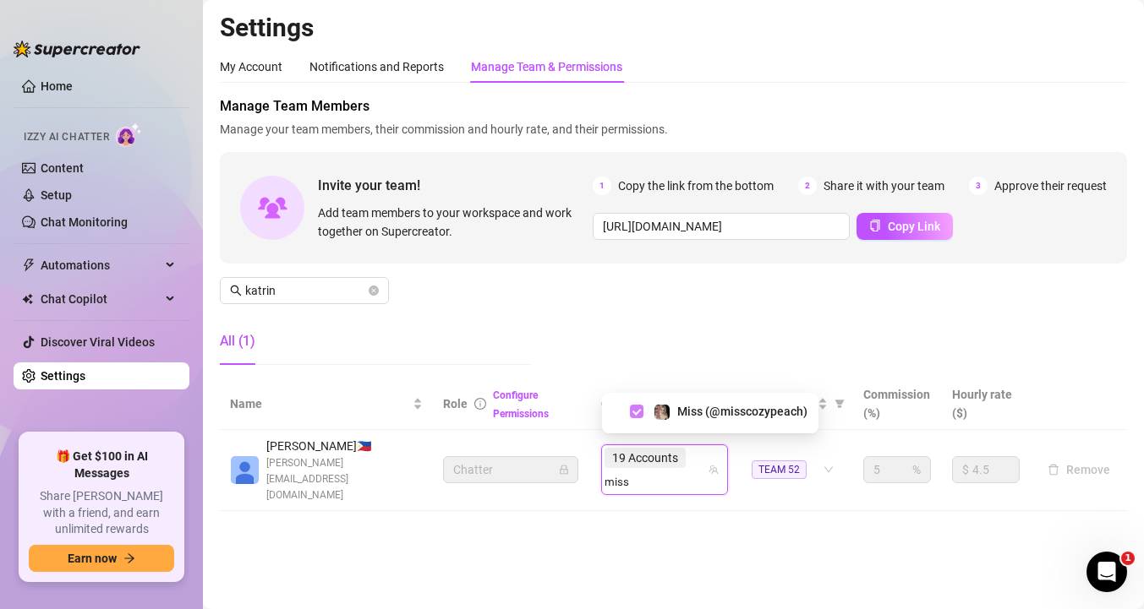
click at [640, 412] on span "Select tree node" at bounding box center [637, 412] width 14 height 14
click at [698, 456] on div "19 Accounts miss" at bounding box center [655, 469] width 102 height 47
type input "ohso"
click at [641, 410] on span "Select tree node" at bounding box center [637, 412] width 14 height 14
